Goal: Information Seeking & Learning: Learn about a topic

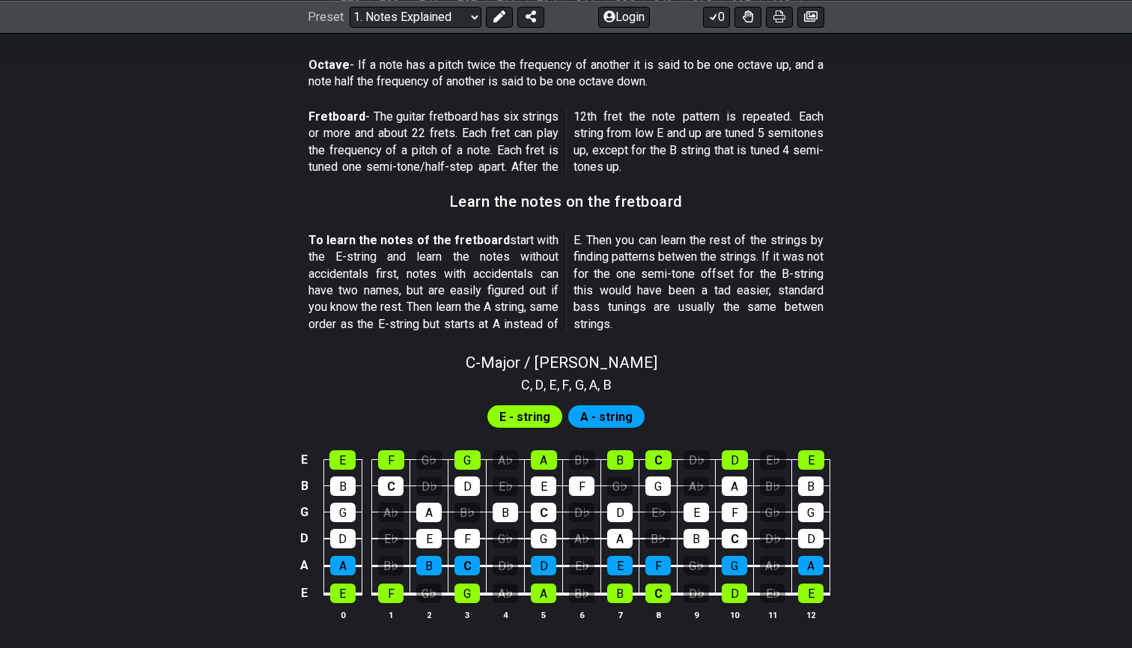
scroll to position [1200, 0]
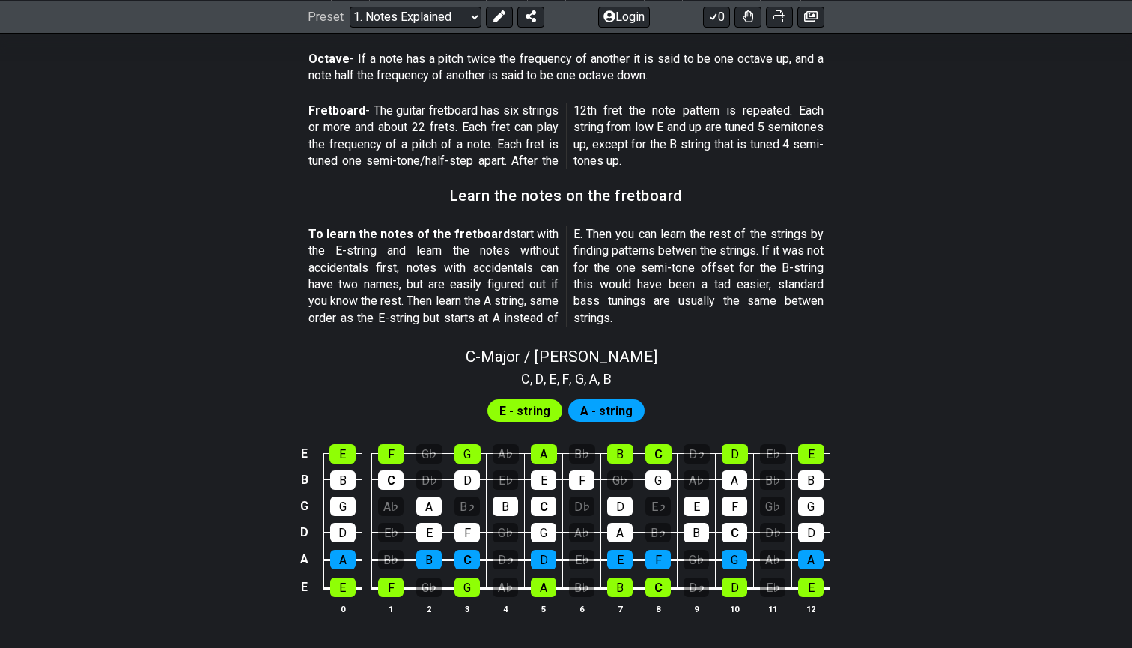
drag, startPoint x: 425, startPoint y: 286, endPoint x: 551, endPoint y: 284, distance: 125.8
click at [551, 284] on p "To learn the notes of the fretboard start with the E-string and learn the notes…" at bounding box center [566, 276] width 515 height 100
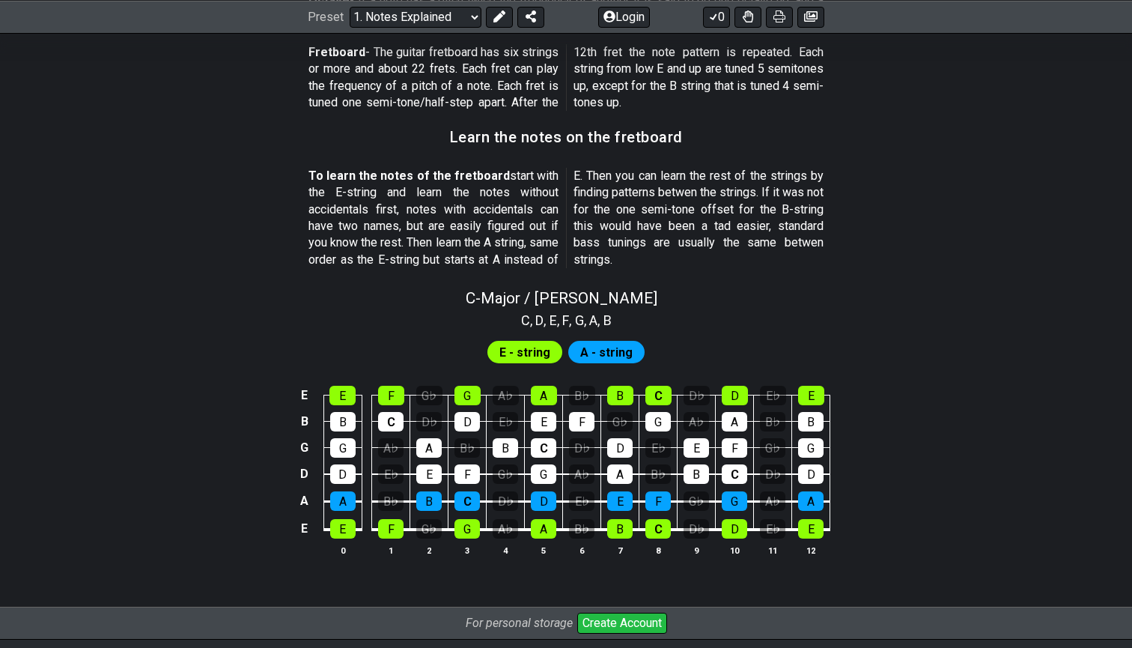
scroll to position [1248, 0]
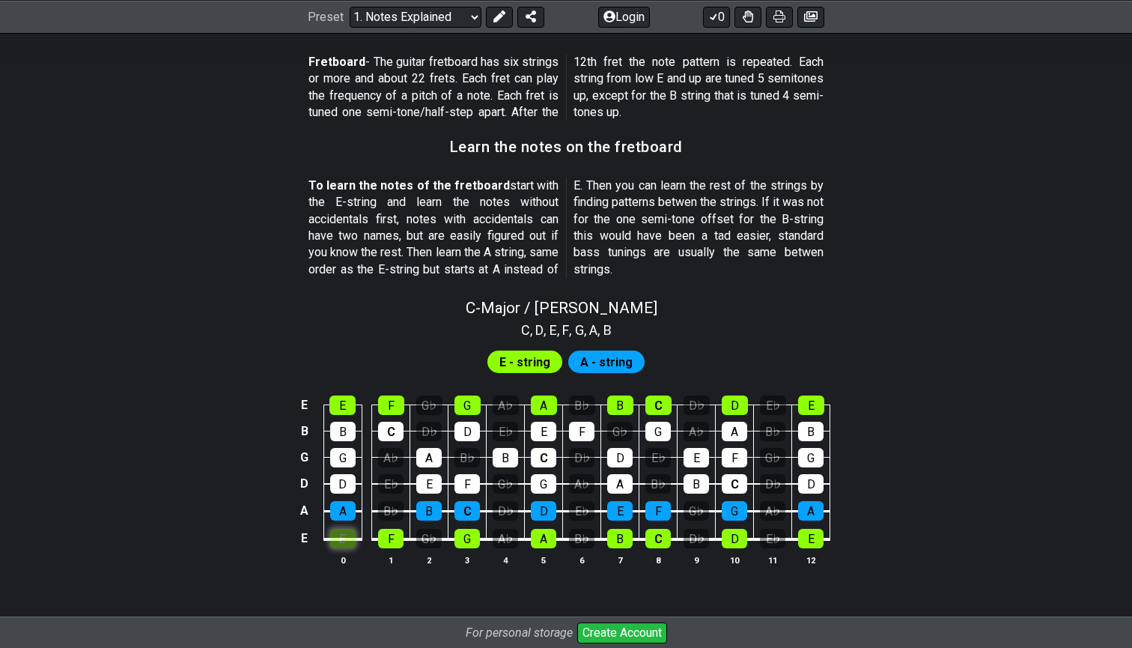
click at [340, 529] on div "E" at bounding box center [342, 538] width 25 height 19
click at [389, 529] on div "F" at bounding box center [390, 538] width 25 height 19
click at [461, 511] on td "G" at bounding box center [468, 525] width 38 height 28
click at [461, 529] on div "G" at bounding box center [467, 538] width 25 height 19
click at [395, 529] on div "F" at bounding box center [390, 538] width 25 height 19
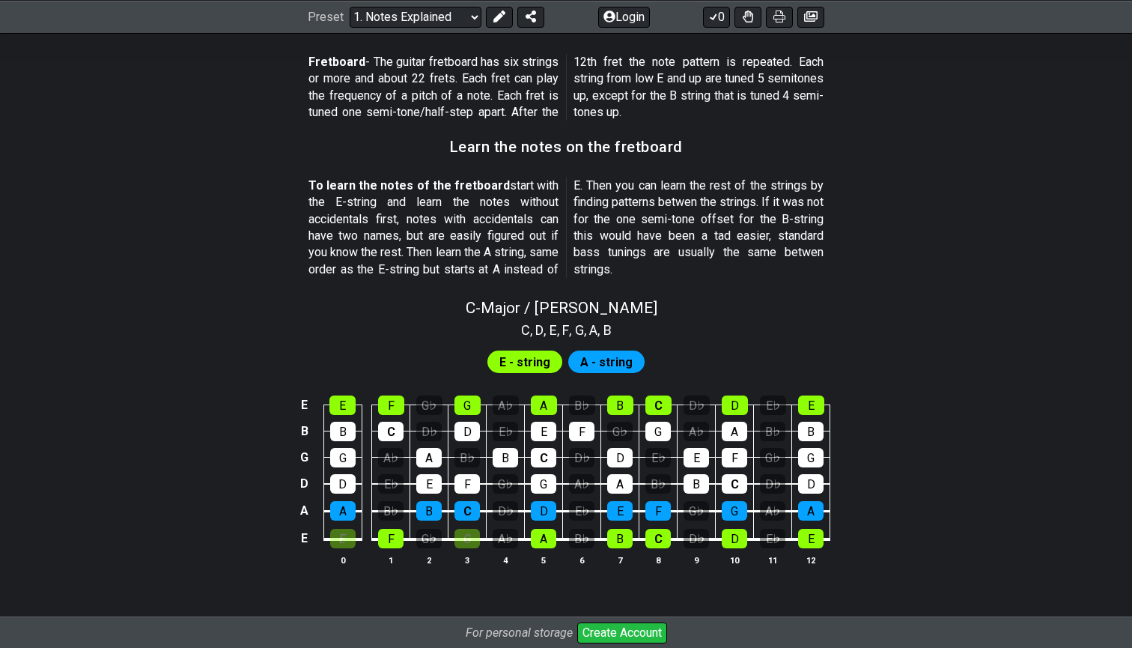
click at [356, 520] on td "E" at bounding box center [343, 525] width 38 height 28
click at [343, 529] on div "E" at bounding box center [342, 538] width 25 height 19
click at [455, 529] on div "G" at bounding box center [467, 538] width 25 height 19
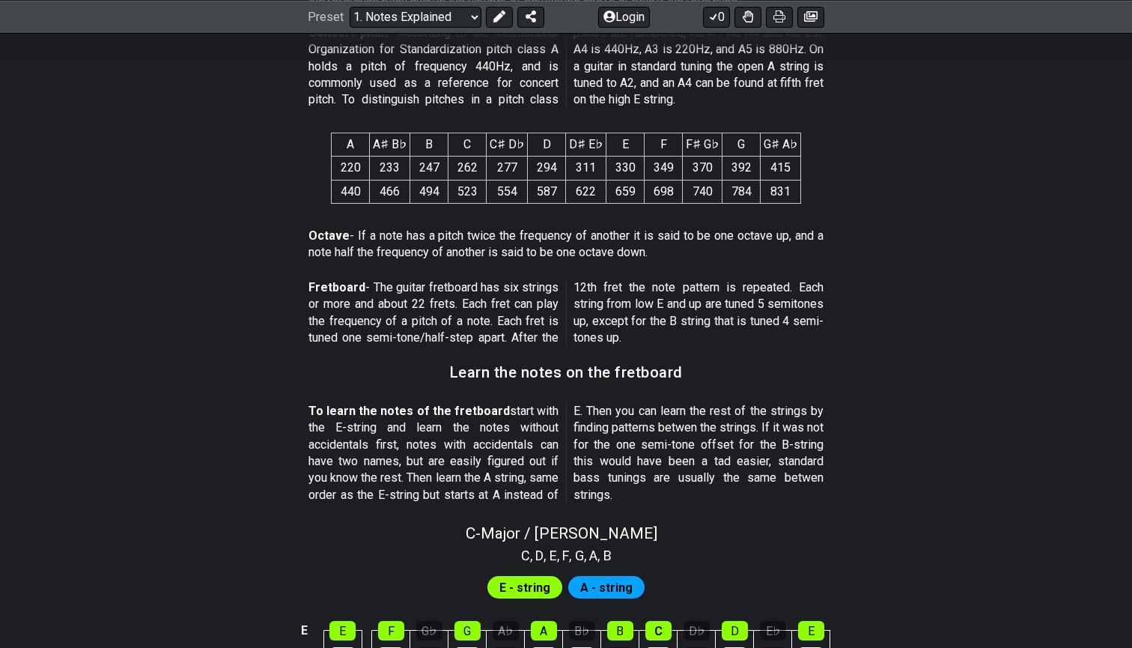
scroll to position [1250, 0]
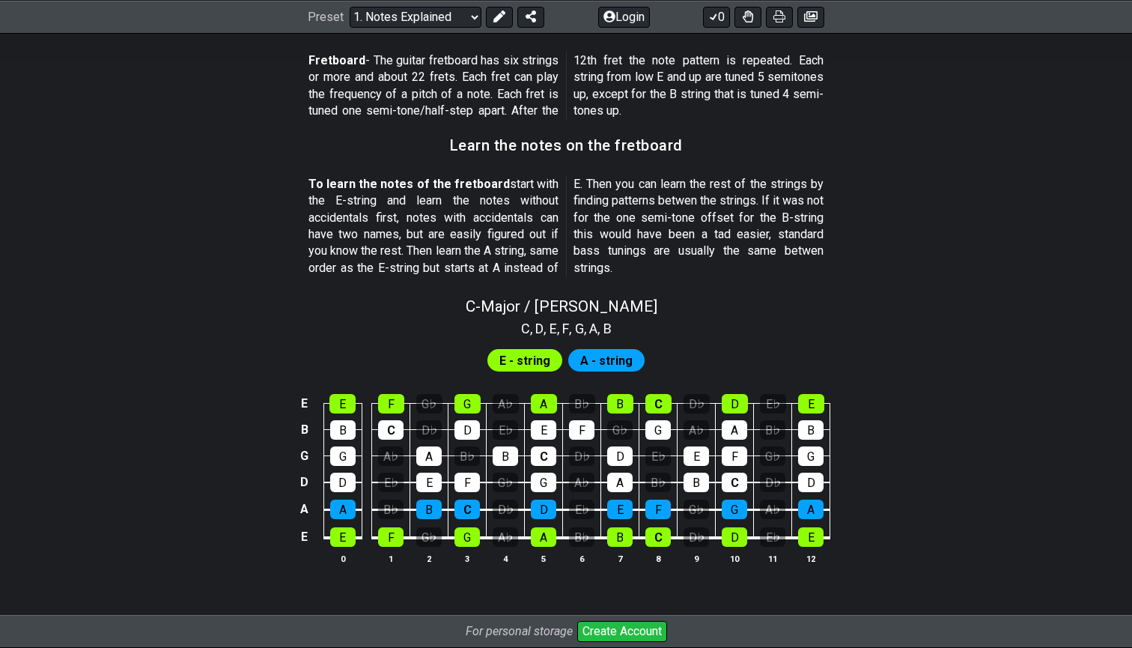
click at [604, 350] on span "A - string" at bounding box center [606, 361] width 52 height 22
click at [616, 499] on div "E" at bounding box center [619, 508] width 25 height 19
click at [619, 455] on td "A" at bounding box center [620, 468] width 38 height 27
click at [617, 473] on div "A" at bounding box center [619, 482] width 25 height 19
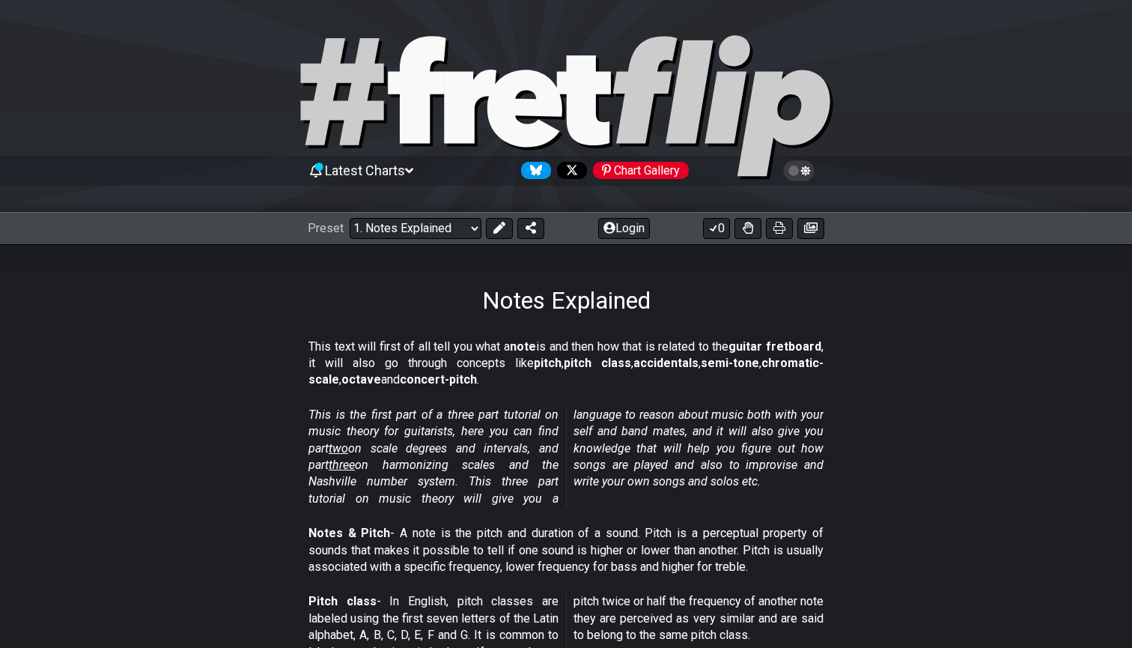
scroll to position [0, 0]
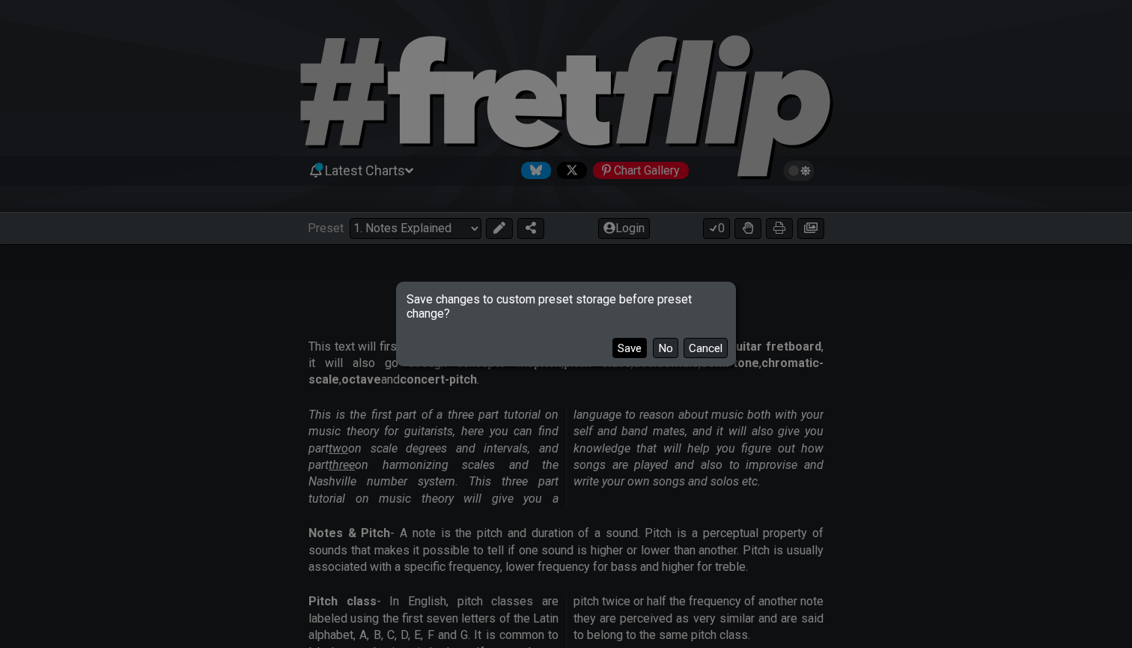
click at [643, 351] on button "Save" at bounding box center [630, 348] width 34 height 20
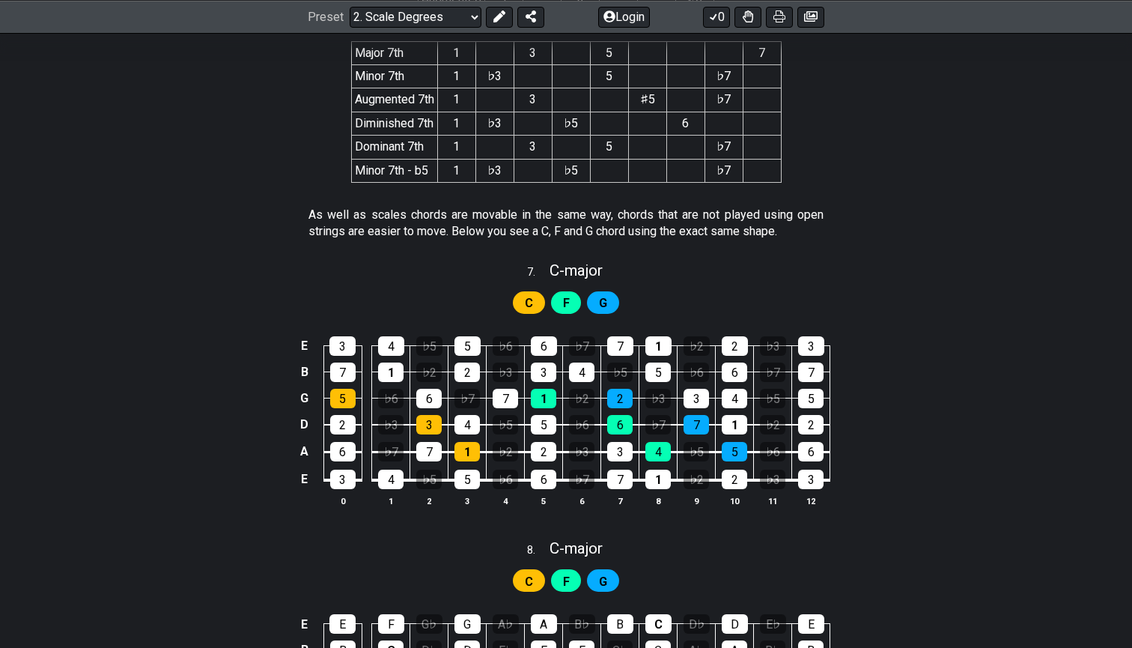
scroll to position [3081, 0]
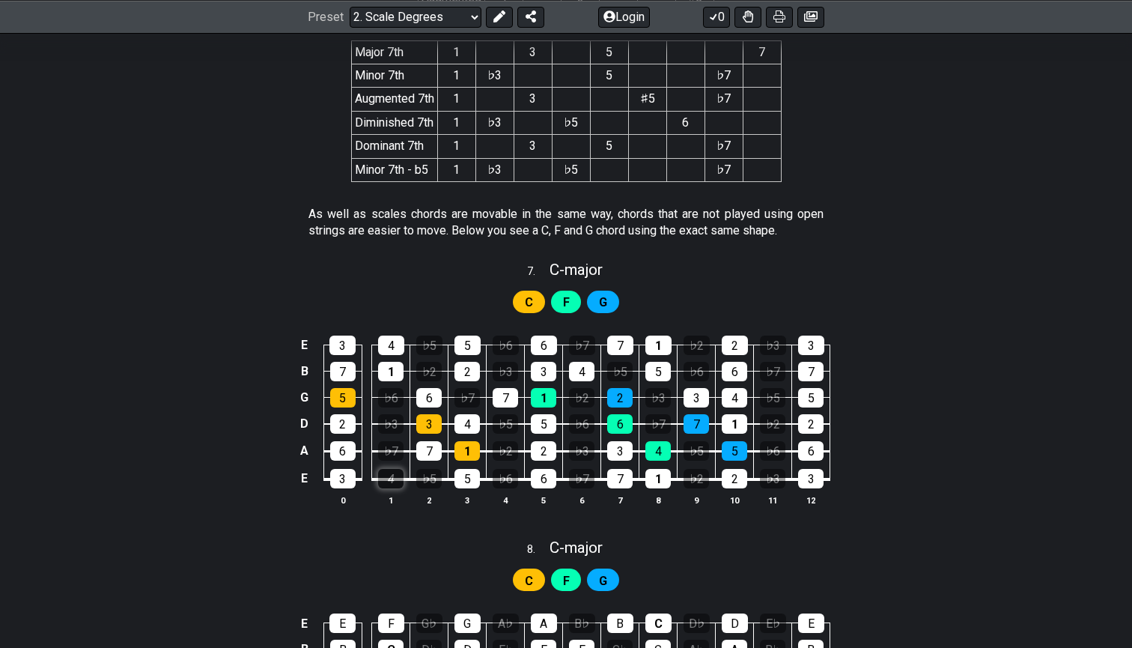
click at [392, 469] on div "4" at bounding box center [390, 478] width 25 height 19
click at [471, 469] on div "5" at bounding box center [467, 478] width 25 height 19
click at [446, 451] on td "♭5" at bounding box center [429, 465] width 38 height 28
click at [456, 451] on td "5" at bounding box center [468, 465] width 38 height 28
click at [460, 451] on td "5" at bounding box center [468, 465] width 38 height 28
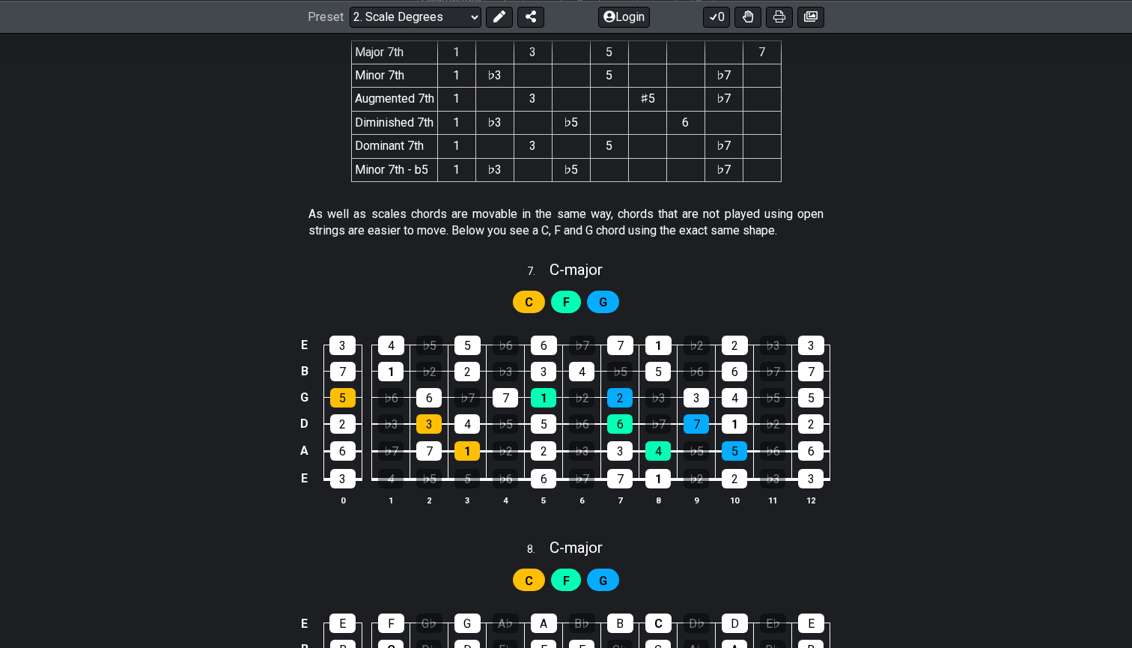
click at [478, 451] on td "5" at bounding box center [468, 465] width 38 height 28
click at [477, 441] on div "1" at bounding box center [467, 450] width 25 height 19
click at [424, 441] on div "7" at bounding box center [428, 450] width 25 height 19
click at [456, 441] on div "1" at bounding box center [467, 450] width 25 height 19
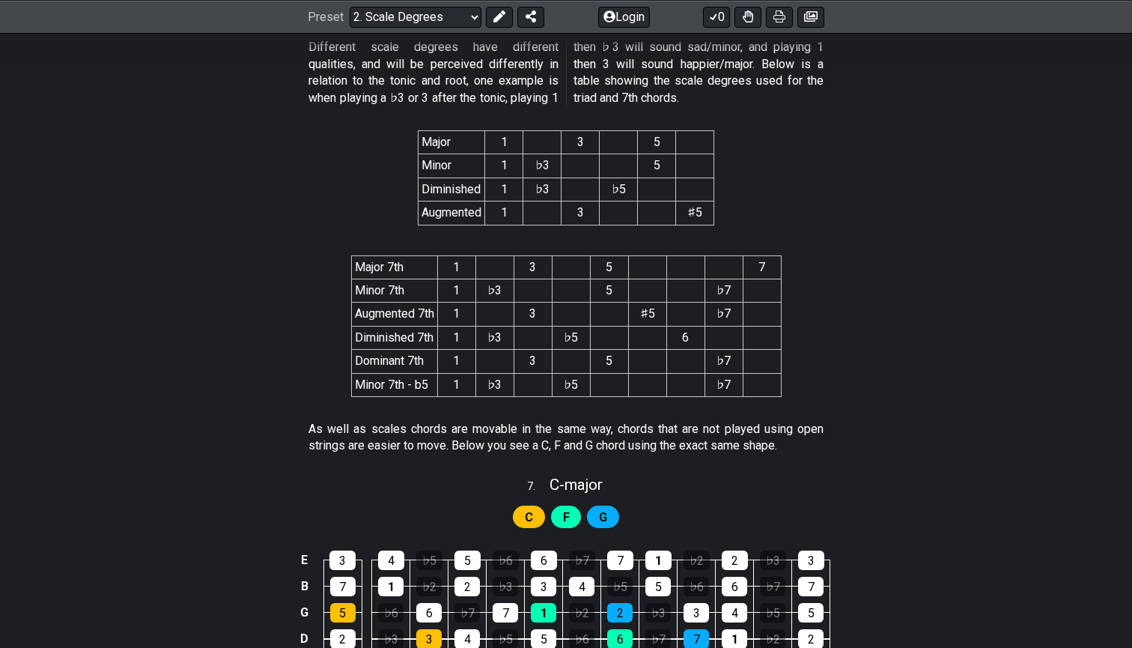
scroll to position [2816, 0]
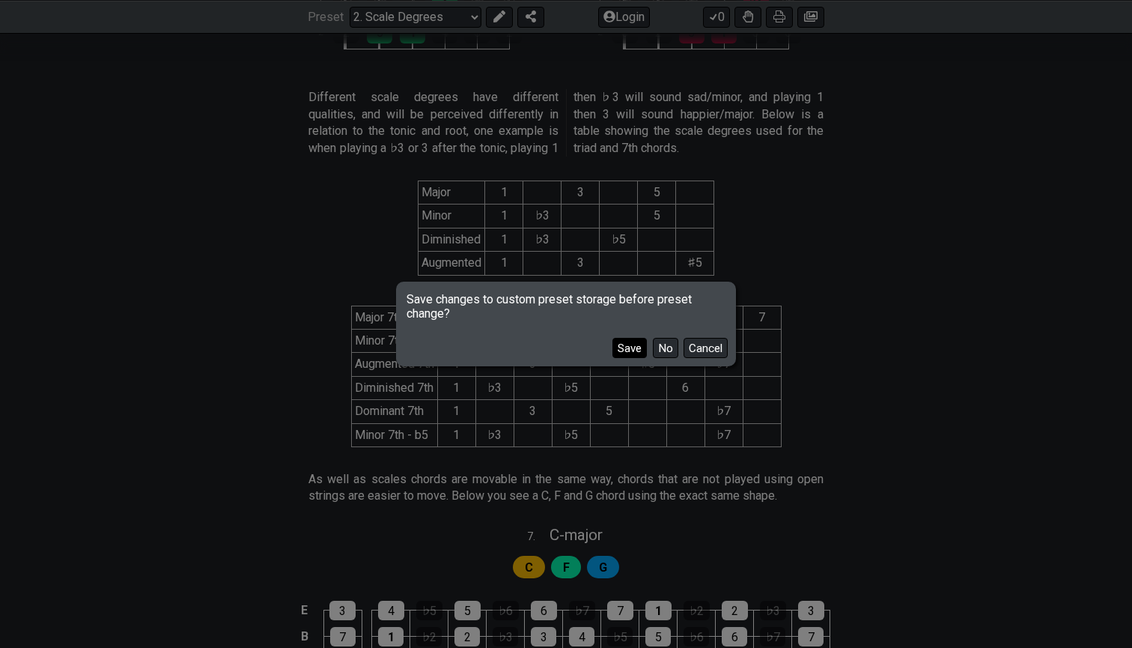
click at [634, 349] on button "Save" at bounding box center [630, 348] width 34 height 20
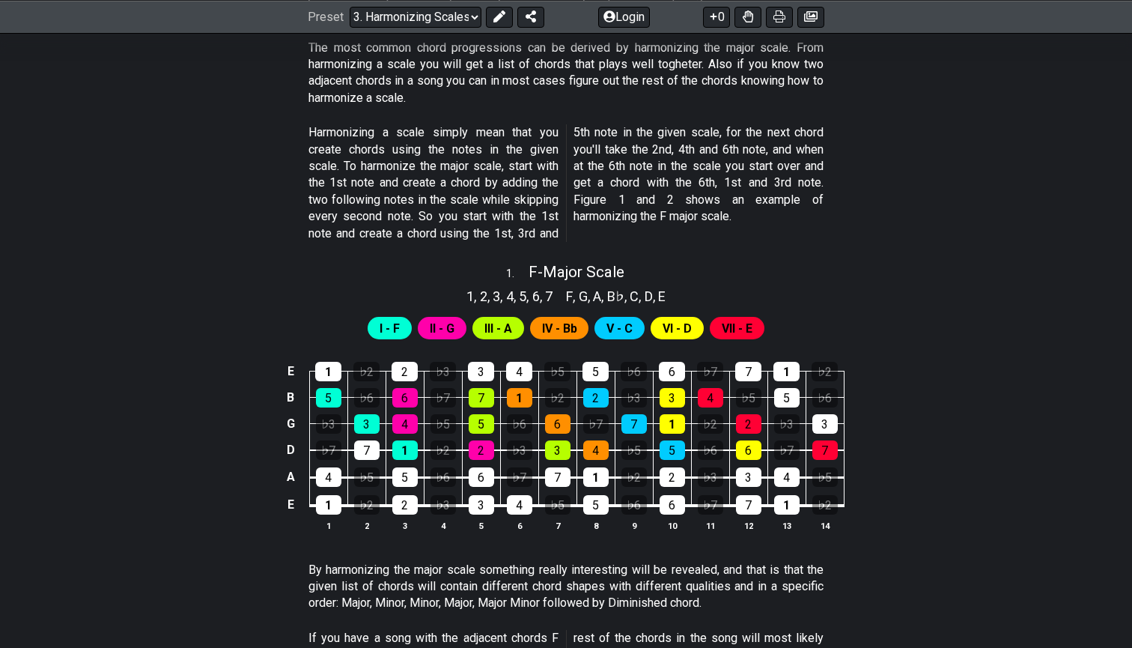
scroll to position [425, 0]
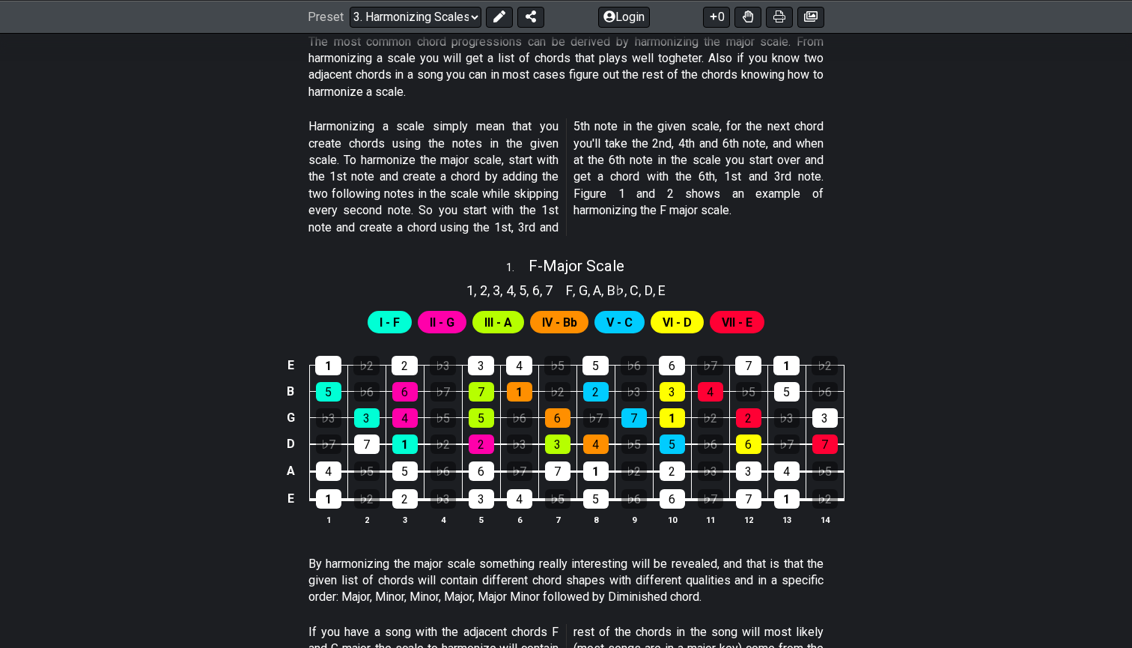
click at [401, 316] on div "I - F" at bounding box center [390, 322] width 44 height 22
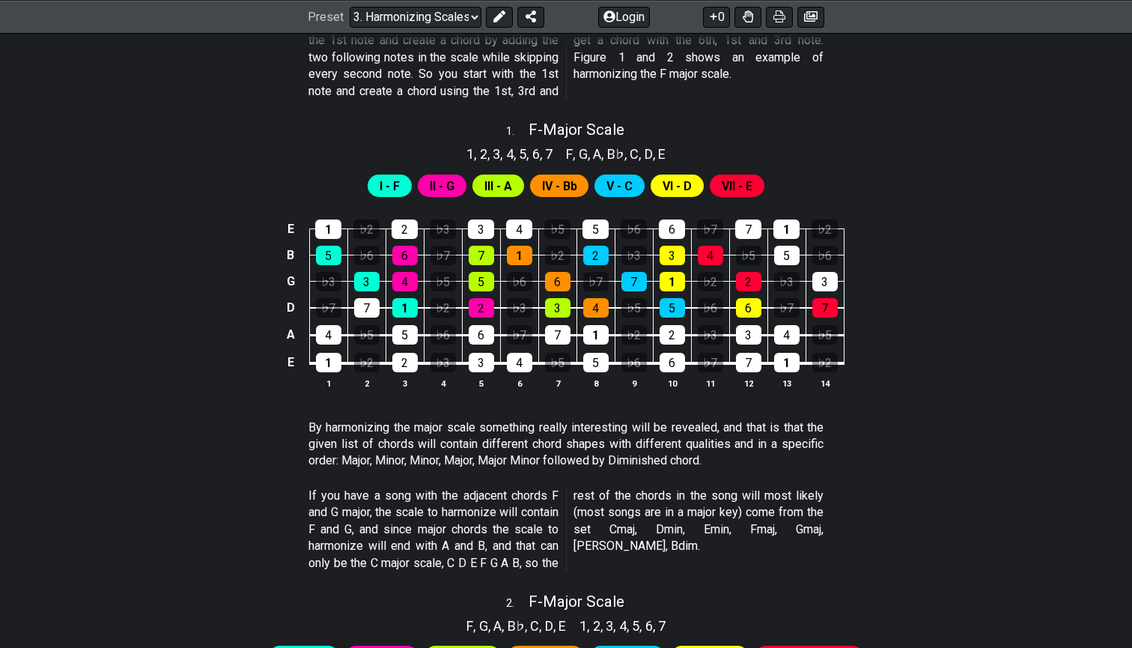
scroll to position [555, 0]
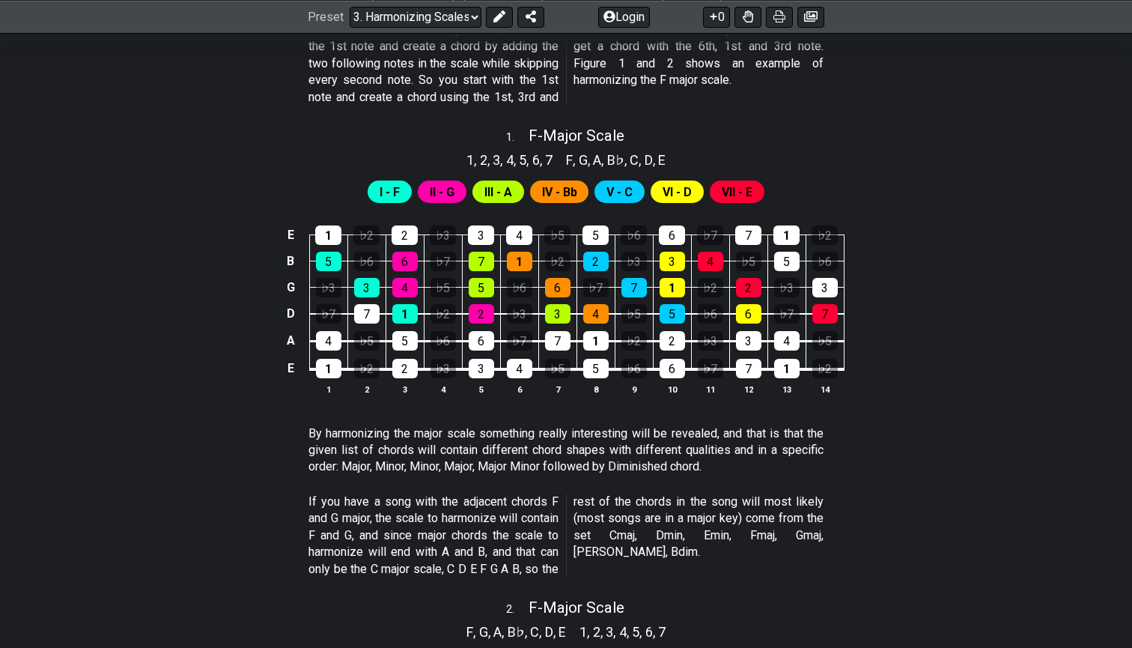
click at [613, 192] on span "V - C" at bounding box center [620, 192] width 26 height 22
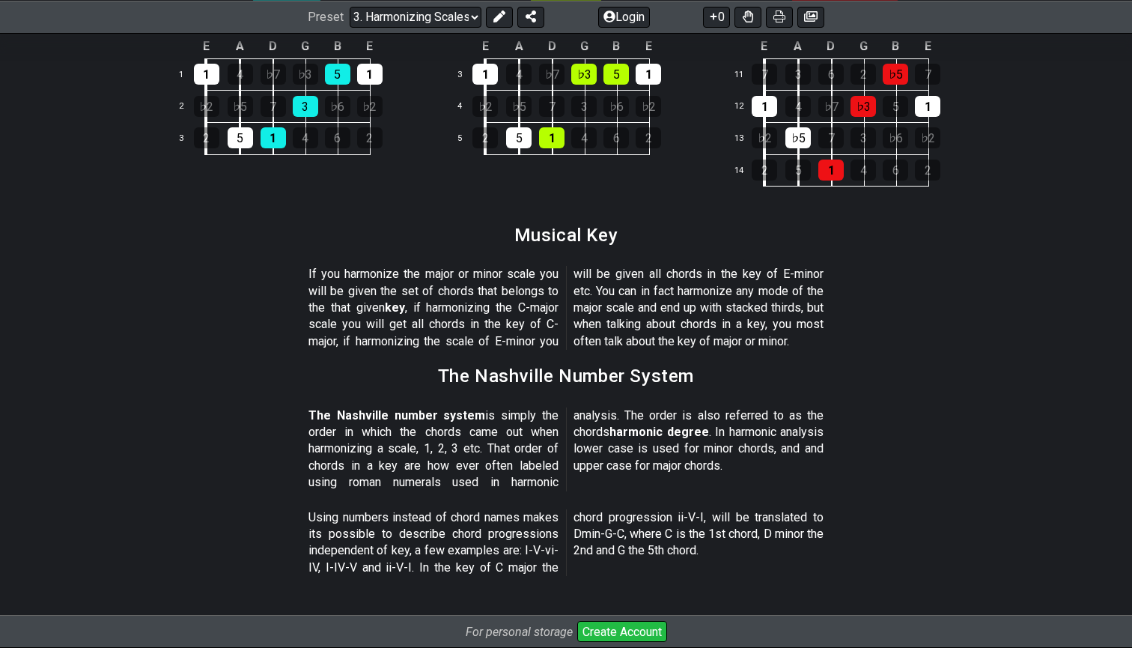
scroll to position [1593, 0]
select select "/common-guitar-chords"
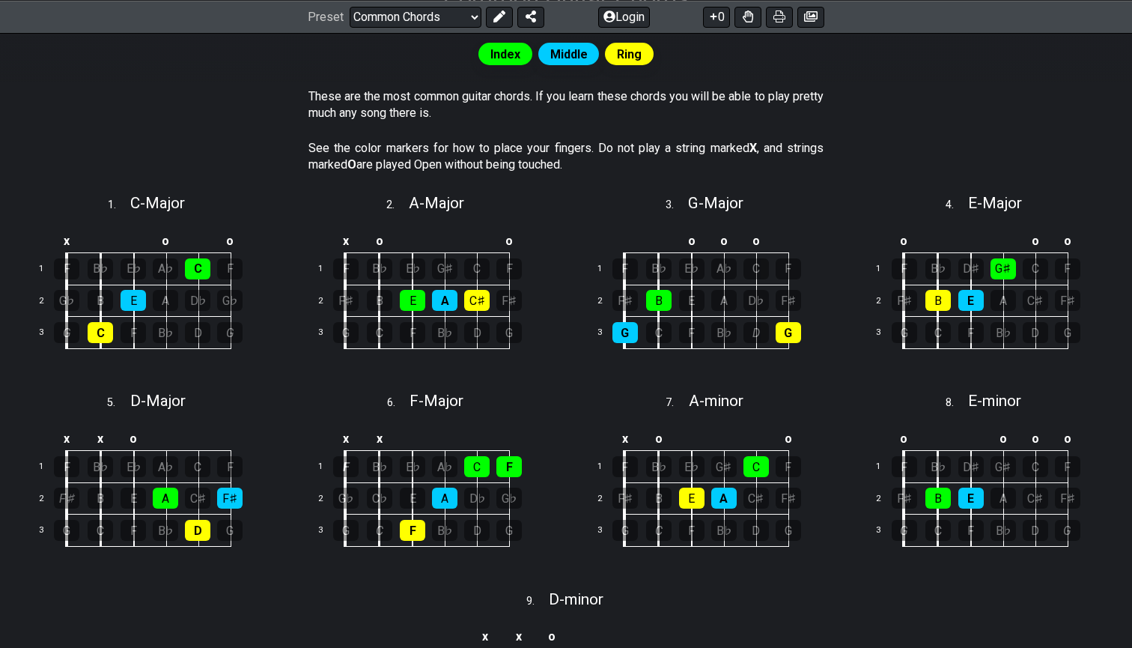
scroll to position [309, 0]
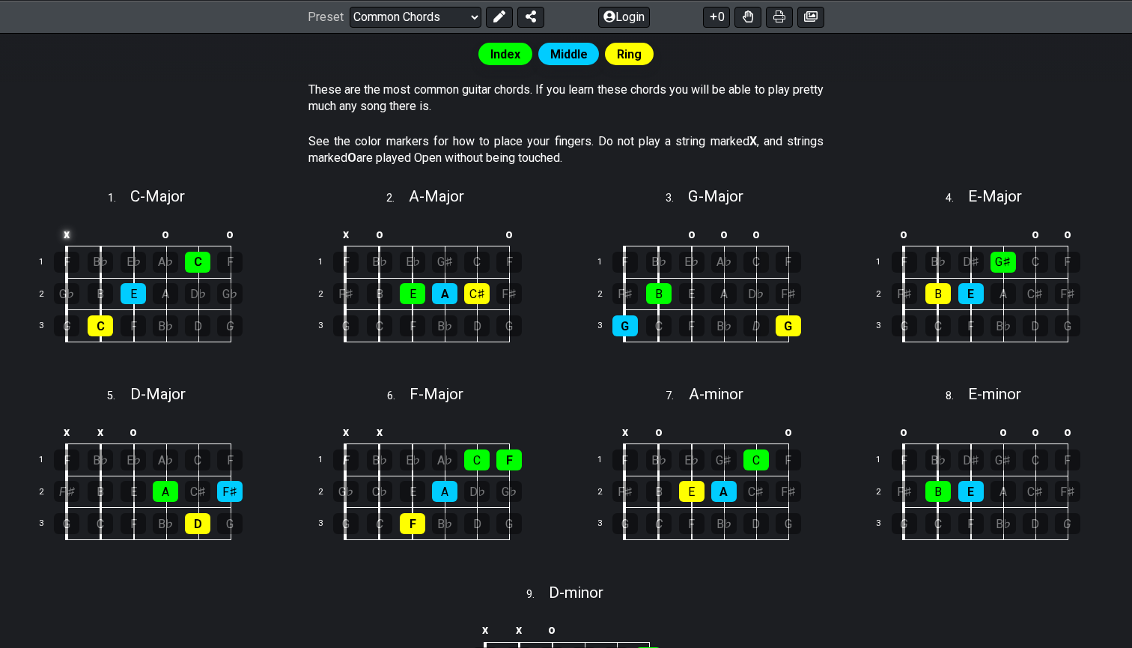
click at [66, 237] on td "x" at bounding box center [66, 234] width 34 height 25
click at [66, 237] on td "o" at bounding box center [66, 234] width 34 height 25
click at [67, 235] on td at bounding box center [66, 234] width 34 height 25
click at [101, 237] on td at bounding box center [101, 234] width 34 height 25
click at [101, 237] on td "A" at bounding box center [101, 234] width 34 height 25
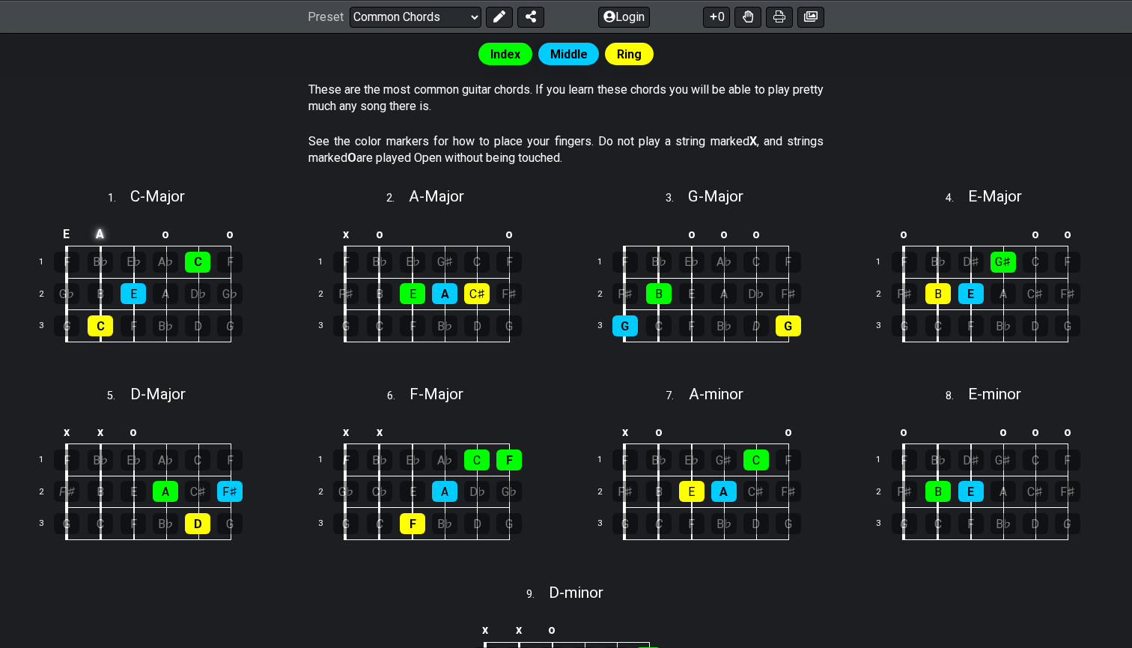
click at [101, 237] on td "A" at bounding box center [101, 234] width 34 height 25
click at [101, 237] on td "o" at bounding box center [101, 234] width 34 height 25
click at [101, 237] on td at bounding box center [101, 234] width 34 height 25
click at [131, 232] on td at bounding box center [133, 234] width 33 height 25
click at [132, 233] on td "D" at bounding box center [133, 234] width 33 height 25
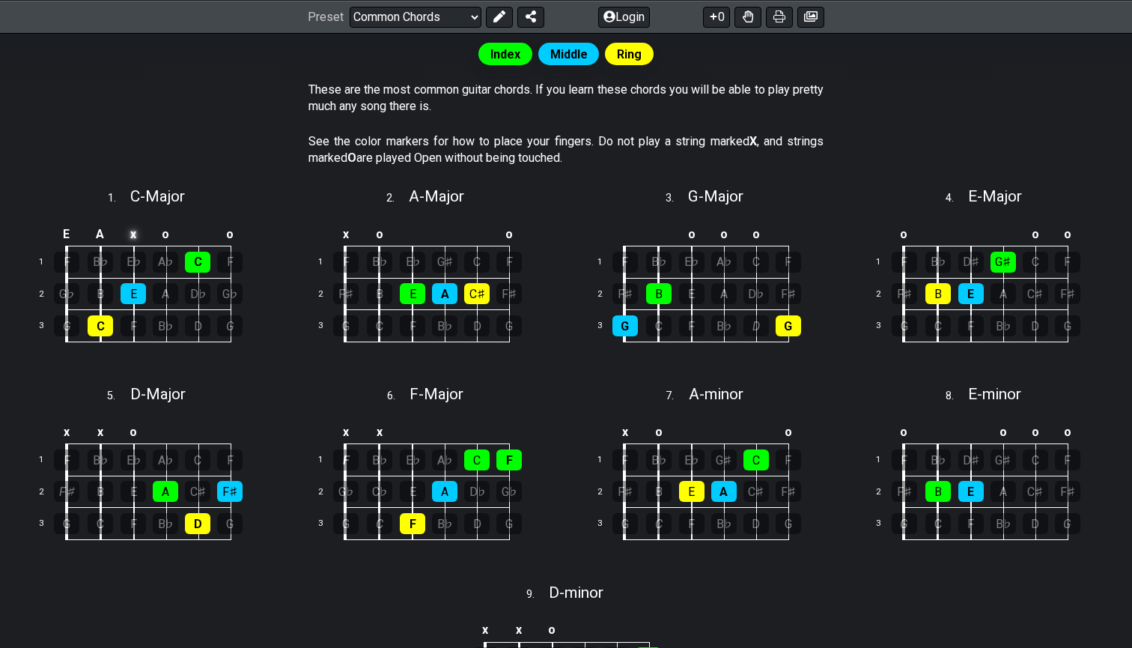
click at [132, 233] on td "x" at bounding box center [133, 234] width 33 height 25
click at [134, 231] on td "o" at bounding box center [133, 234] width 33 height 25
click at [128, 228] on td at bounding box center [133, 234] width 33 height 25
click at [165, 234] on td "o" at bounding box center [166, 234] width 32 height 25
click at [165, 234] on td at bounding box center [166, 234] width 32 height 25
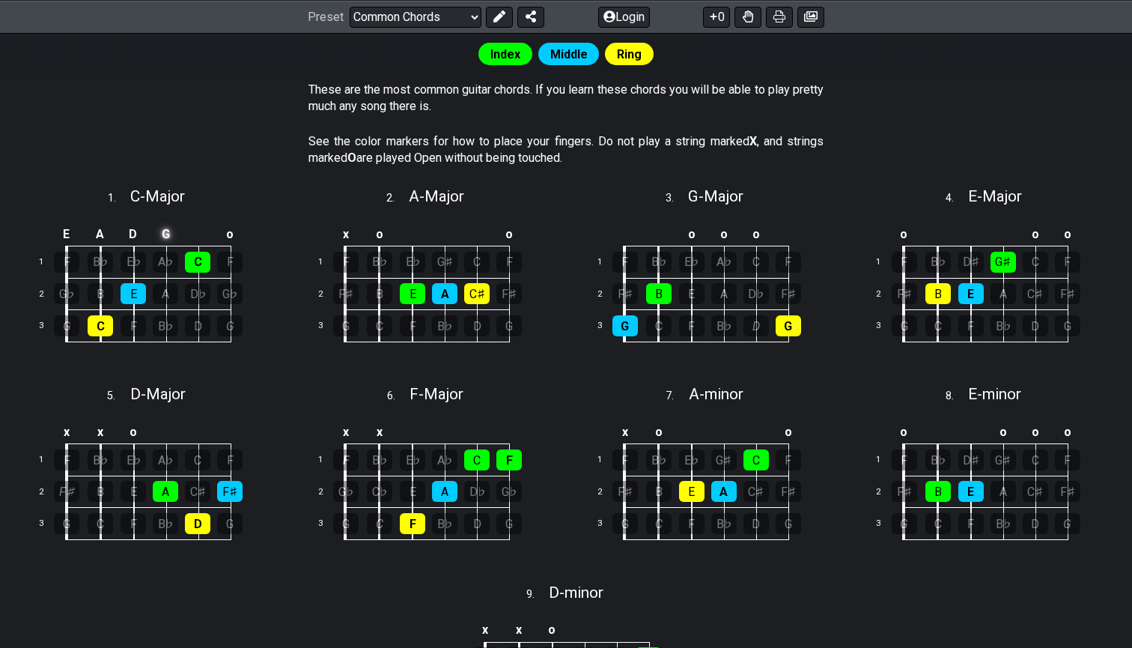
click at [165, 234] on td "G" at bounding box center [166, 234] width 32 height 25
click at [172, 232] on td "x" at bounding box center [166, 234] width 32 height 25
click at [172, 232] on td "o" at bounding box center [166, 234] width 32 height 25
click at [173, 232] on td at bounding box center [166, 234] width 32 height 25
click at [195, 234] on td at bounding box center [198, 234] width 32 height 25
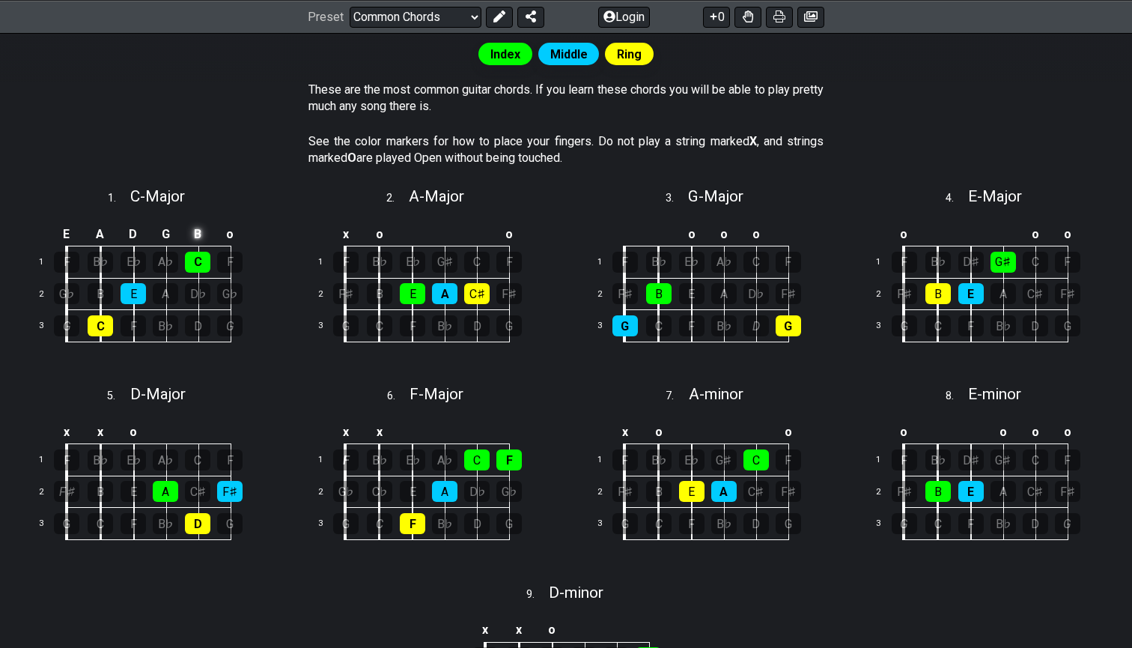
click at [195, 234] on td "B" at bounding box center [198, 234] width 32 height 25
click at [195, 234] on td "x" at bounding box center [198, 234] width 32 height 25
click at [195, 234] on td "o" at bounding box center [198, 234] width 32 height 25
click at [207, 237] on td at bounding box center [198, 234] width 32 height 25
click at [240, 237] on td "o" at bounding box center [230, 234] width 32 height 25
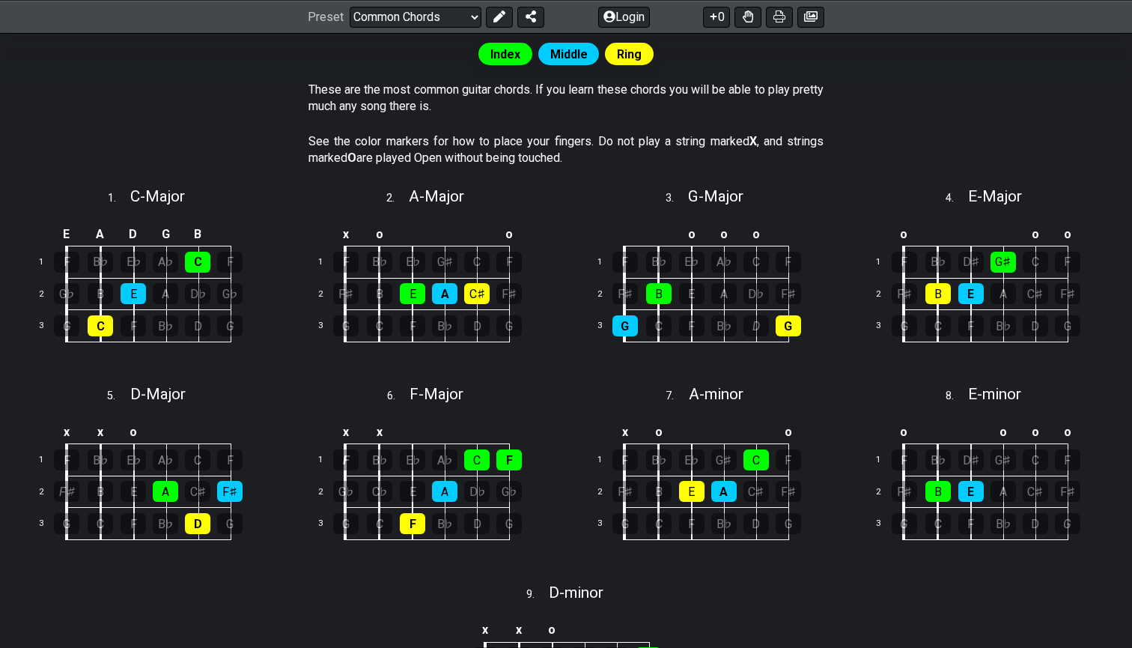
click at [240, 237] on td at bounding box center [230, 234] width 32 height 25
click at [240, 237] on td "E" at bounding box center [230, 234] width 32 height 25
click at [240, 237] on td "x" at bounding box center [230, 234] width 32 height 25
click at [240, 237] on td "o" at bounding box center [230, 234] width 32 height 25
click at [227, 231] on td at bounding box center [230, 234] width 32 height 25
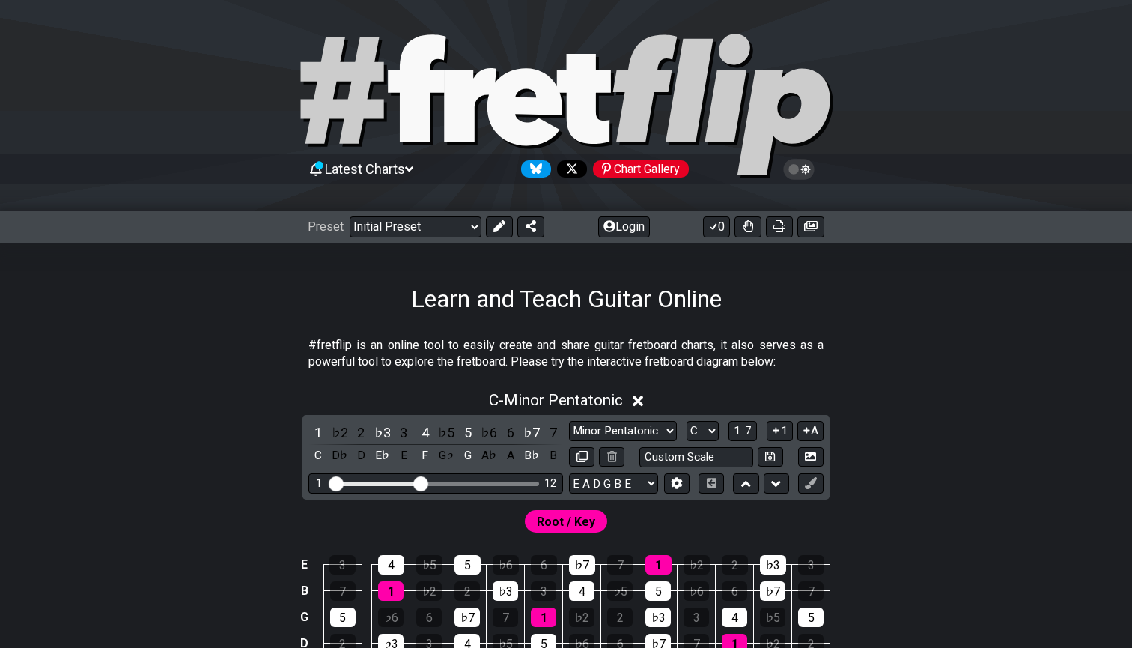
scroll to position [1, 0]
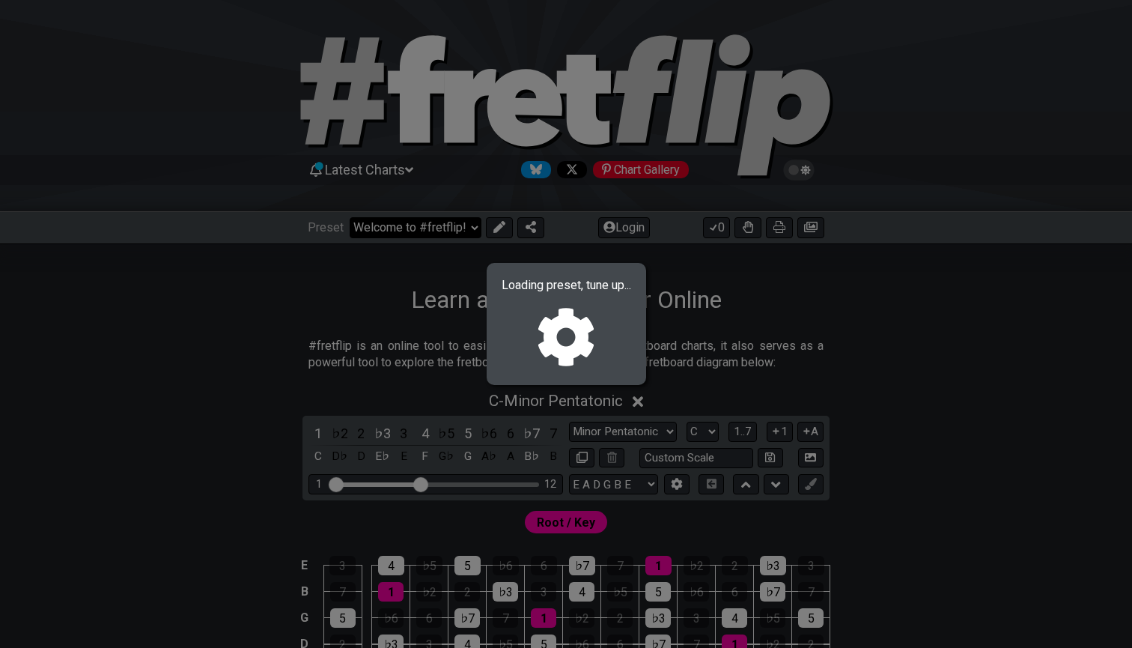
select select "/common-guitar-chords"
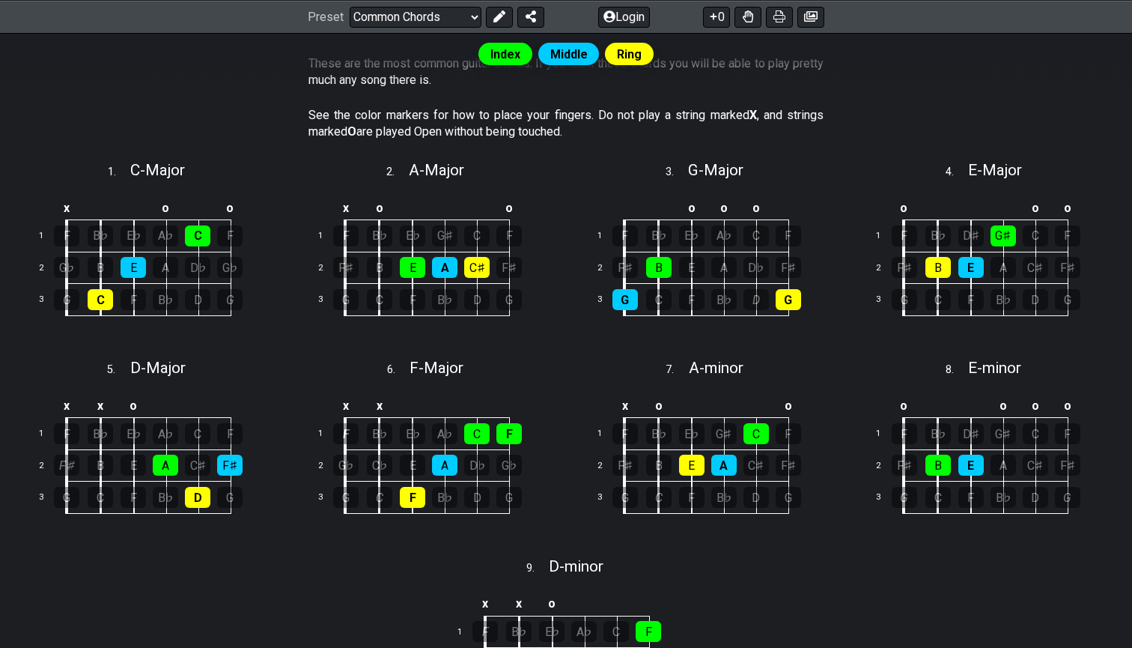
scroll to position [331, 0]
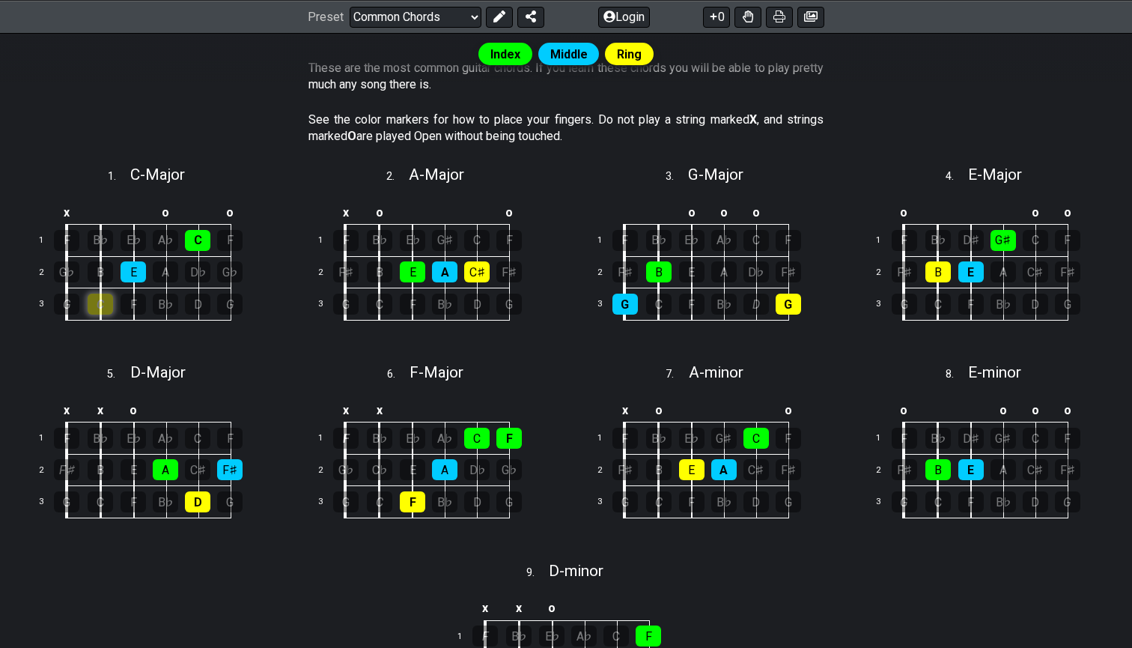
click at [102, 301] on div "C" at bounding box center [100, 304] width 25 height 21
click at [102, 303] on div "C" at bounding box center [100, 304] width 25 height 21
click at [94, 309] on div "C" at bounding box center [100, 304] width 25 height 21
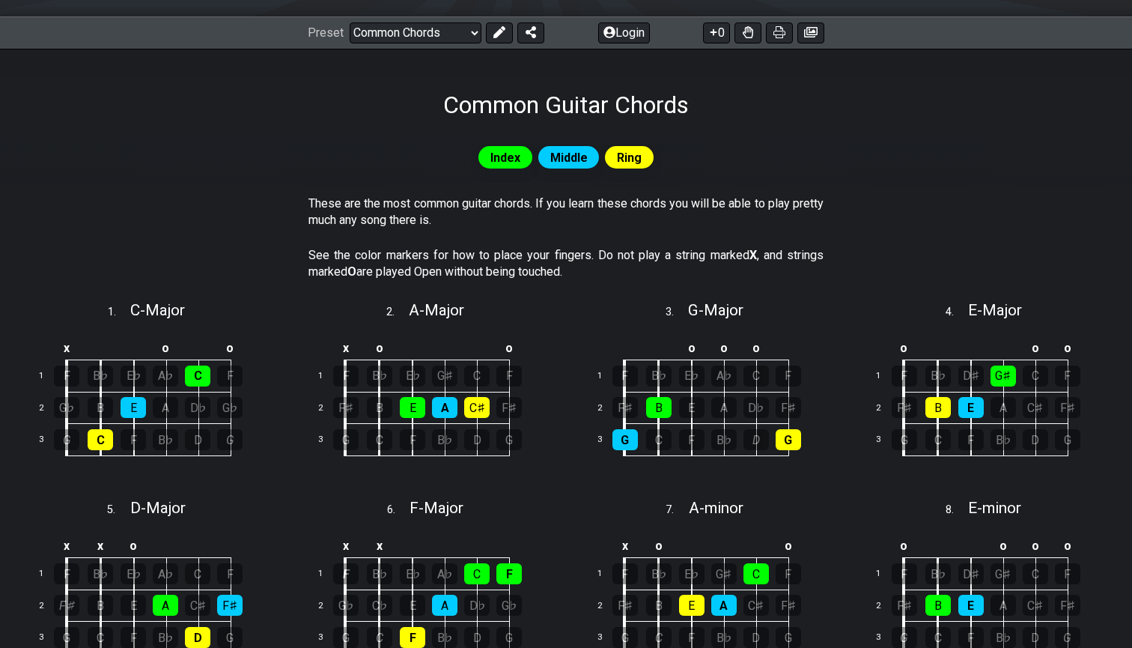
scroll to position [204, 0]
